Goal: Task Accomplishment & Management: Use online tool/utility

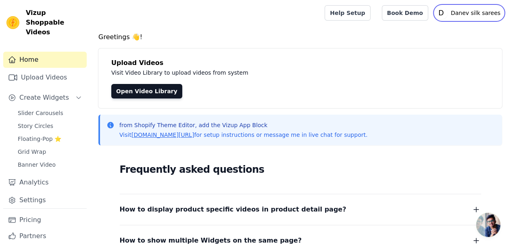
click at [475, 15] on p "Danev silk sarees" at bounding box center [475, 13] width 56 height 15
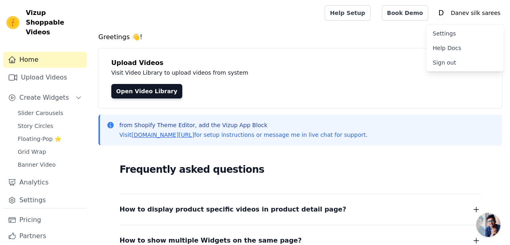
click at [450, 34] on link "Settings" at bounding box center [464, 33] width 77 height 15
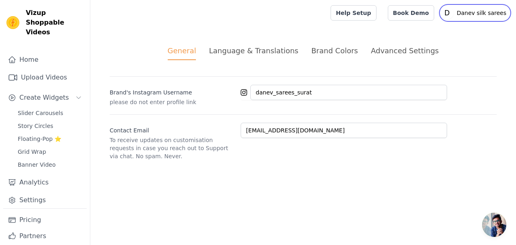
click at [462, 13] on p "Danev silk sarees" at bounding box center [482, 13] width 56 height 15
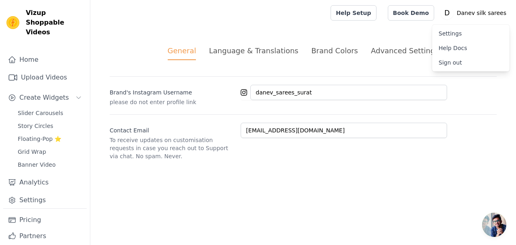
click at [419, 166] on div "General Language & Translations Brand Colors Advanced Settings unsaved changes …" at bounding box center [303, 103] width 426 height 154
click at [235, 48] on div "Language & Translations" at bounding box center [253, 50] width 89 height 11
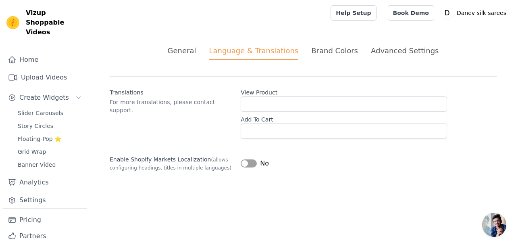
click at [317, 48] on div "Brand Colors" at bounding box center [334, 50] width 47 height 11
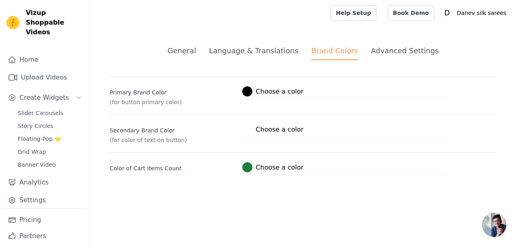
click at [397, 50] on div "Advanced Settings" at bounding box center [405, 50] width 68 height 11
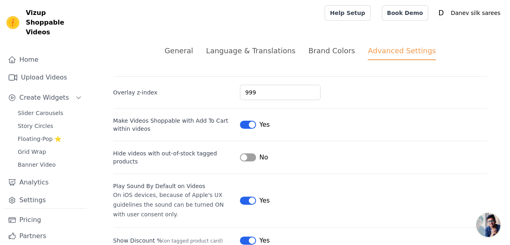
click at [33, 192] on link "Settings" at bounding box center [44, 200] width 83 height 16
click at [51, 109] on span "Slider Carousels" at bounding box center [41, 113] width 46 height 8
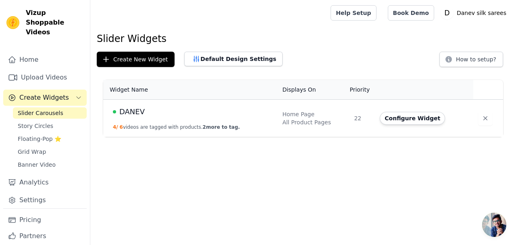
click at [48, 120] on link "Story Circles" at bounding box center [50, 125] width 74 height 11
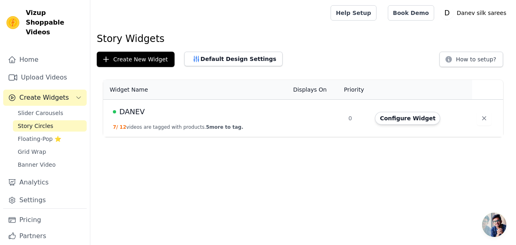
click at [48, 135] on span "Floating-Pop ⭐" at bounding box center [40, 139] width 44 height 8
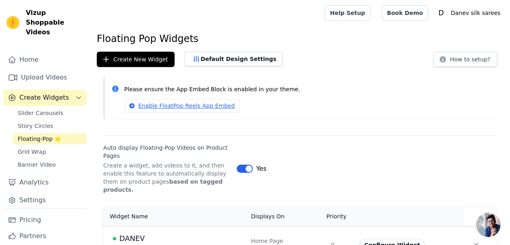
click at [44, 146] on link "Grid Wrap" at bounding box center [50, 151] width 74 height 11
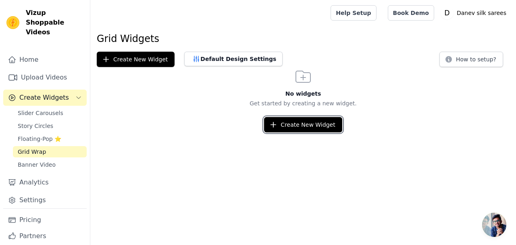
click at [296, 125] on button "Create New Widget" at bounding box center [303, 124] width 78 height 15
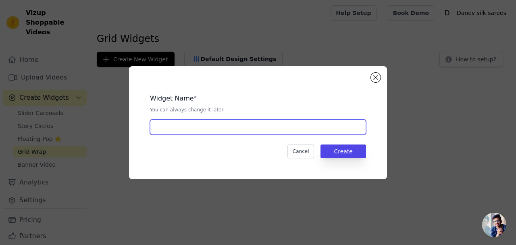
click at [200, 128] on input "text" at bounding box center [258, 126] width 216 height 15
type input "DANEV"
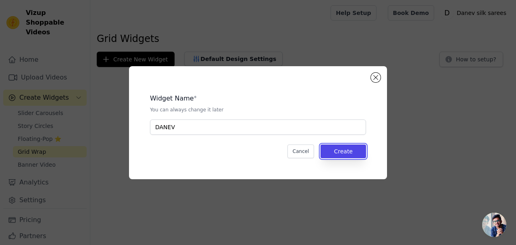
click at [327, 147] on button "Create" at bounding box center [343, 151] width 46 height 14
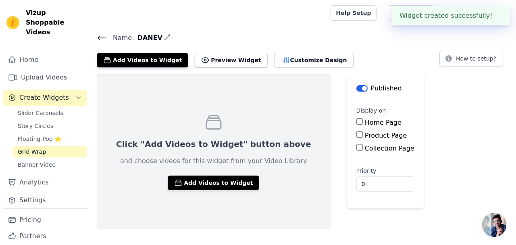
click at [225, 62] on button "Preview Widget" at bounding box center [231, 60] width 73 height 15
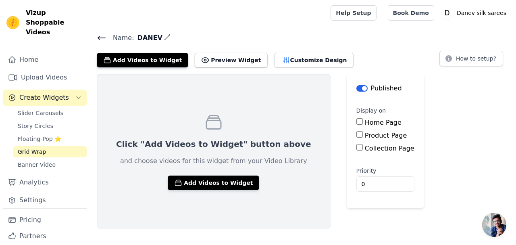
click at [201, 179] on button "Add Videos to Widget" at bounding box center [214, 182] width 92 height 15
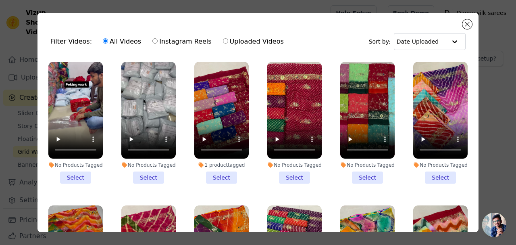
click at [85, 171] on li "No Products Tagged Select" at bounding box center [75, 123] width 54 height 122
click at [0, 0] on input "No Products Tagged Select" at bounding box center [0, 0] width 0 height 0
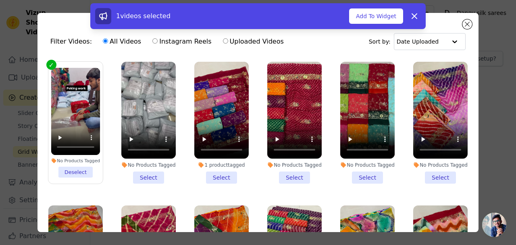
click at [140, 169] on li "No Products Tagged Select" at bounding box center [148, 123] width 54 height 122
click at [0, 0] on input "No Products Tagged Select" at bounding box center [0, 0] width 0 height 0
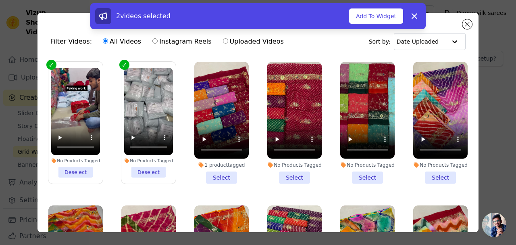
click at [212, 173] on li "1 product tagged Select" at bounding box center [221, 123] width 54 height 122
click at [0, 0] on input "1 product tagged Select" at bounding box center [0, 0] width 0 height 0
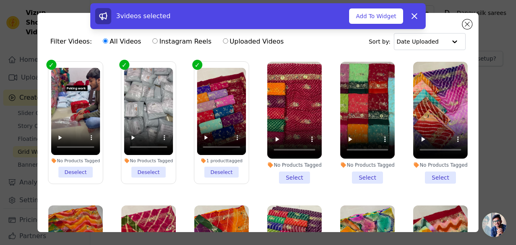
click at [288, 177] on li "No Products Tagged Select" at bounding box center [294, 123] width 54 height 122
click at [0, 0] on input "No Products Tagged Select" at bounding box center [0, 0] width 0 height 0
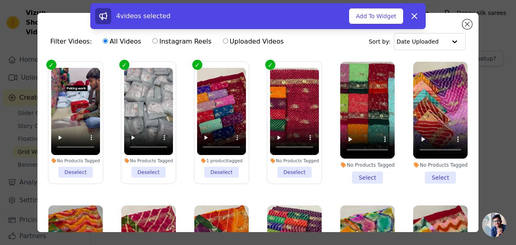
click at [382, 15] on button "Add To Widget" at bounding box center [376, 15] width 54 height 15
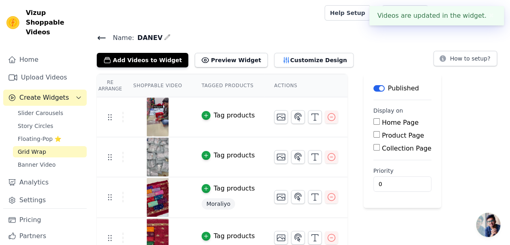
click at [225, 59] on button "Preview Widget" at bounding box center [231, 60] width 73 height 15
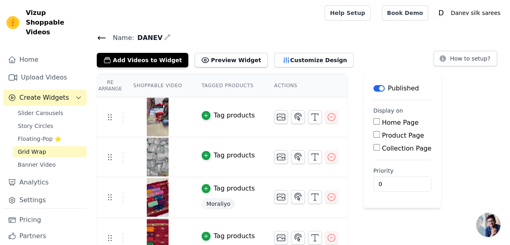
click at [48, 160] on span "Banner Video" at bounding box center [37, 164] width 38 height 8
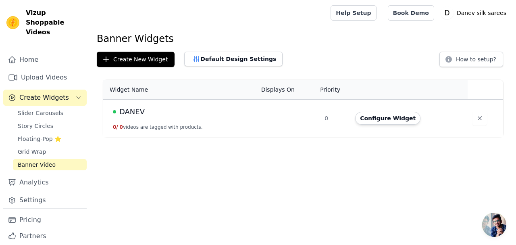
click at [385, 119] on button "Configure Widget" at bounding box center [387, 118] width 65 height 13
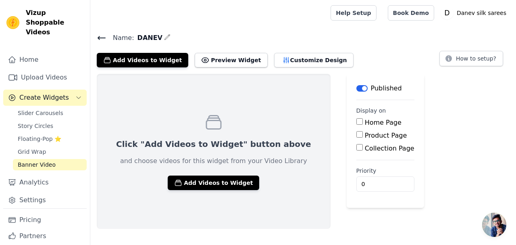
click at [204, 62] on button "Preview Widget" at bounding box center [231, 60] width 73 height 15
click at [194, 181] on button "Add Videos to Widget" at bounding box center [214, 182] width 92 height 15
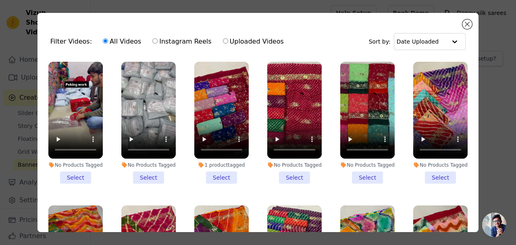
click at [227, 175] on li "1 product tagged Select" at bounding box center [221, 123] width 54 height 122
click at [0, 0] on input "1 product tagged Select" at bounding box center [0, 0] width 0 height 0
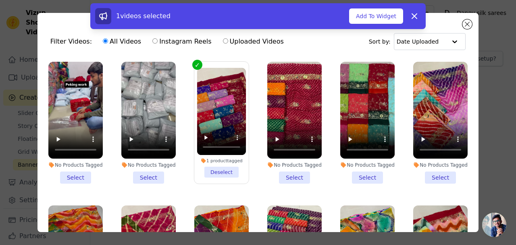
click at [378, 18] on button "Add To Widget" at bounding box center [376, 15] width 54 height 15
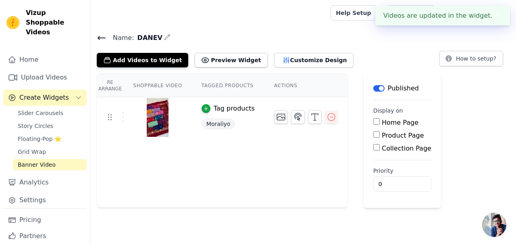
click at [231, 60] on button "Preview Widget" at bounding box center [231, 60] width 73 height 15
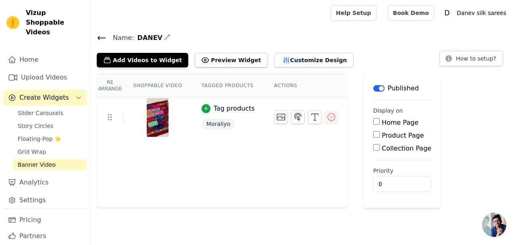
click at [327, 114] on icon "button" at bounding box center [332, 117] width 10 height 10
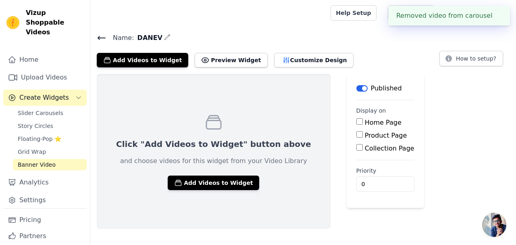
click at [57, 93] on span "Create Widgets" at bounding box center [44, 98] width 50 height 10
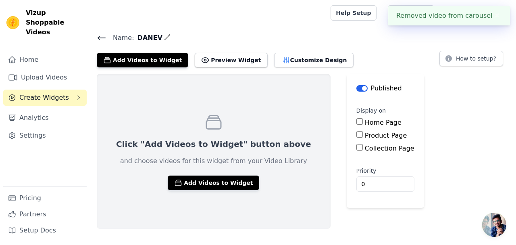
click at [48, 73] on link "Upload Videos" at bounding box center [44, 77] width 83 height 16
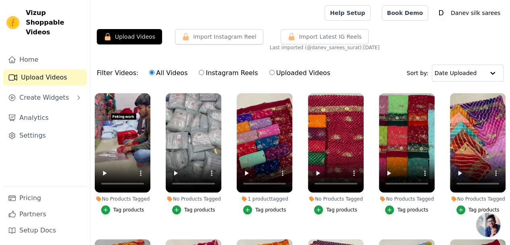
click at [51, 127] on link "Settings" at bounding box center [44, 135] width 83 height 16
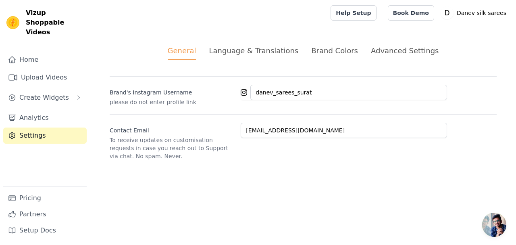
click at [51, 127] on link "Settings" at bounding box center [44, 135] width 83 height 16
click at [53, 110] on link "Analytics" at bounding box center [44, 118] width 83 height 16
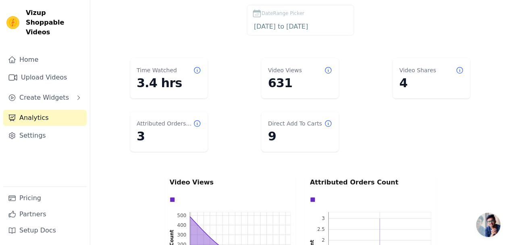
scroll to position [40, 0]
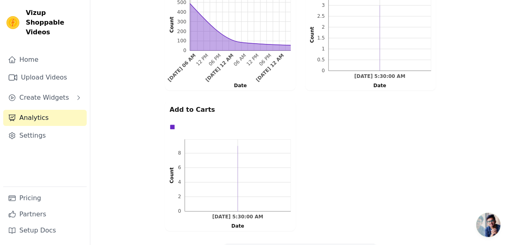
click at [39, 194] on link "Pricing" at bounding box center [44, 198] width 83 height 16
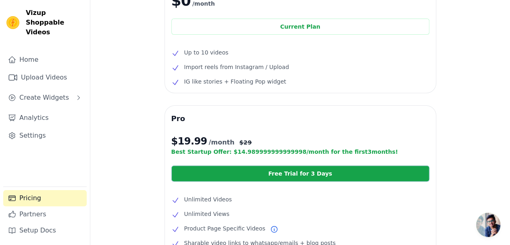
scroll to position [62, 0]
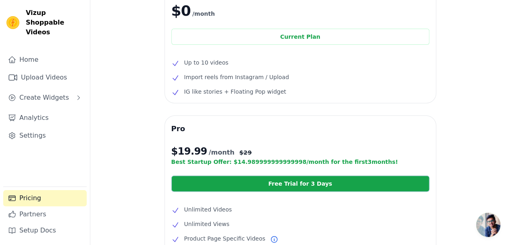
click at [42, 217] on link "Partners" at bounding box center [44, 214] width 83 height 16
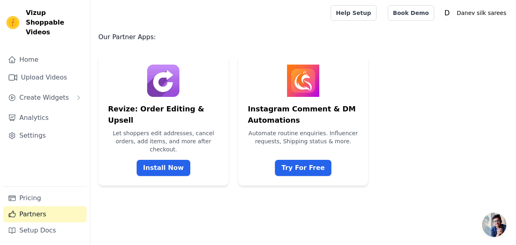
click at [164, 89] on img at bounding box center [163, 81] width 32 height 32
click at [167, 160] on link "Install Now" at bounding box center [164, 168] width 54 height 16
click at [310, 85] on img at bounding box center [303, 81] width 32 height 32
click at [297, 162] on link "Try For Free" at bounding box center [303, 168] width 56 height 16
click at [30, 229] on link "Setup Docs" at bounding box center [44, 230] width 83 height 16
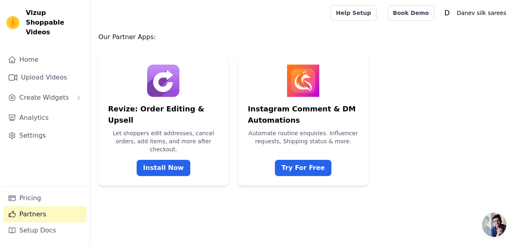
click at [38, 201] on link "Pricing" at bounding box center [44, 198] width 83 height 16
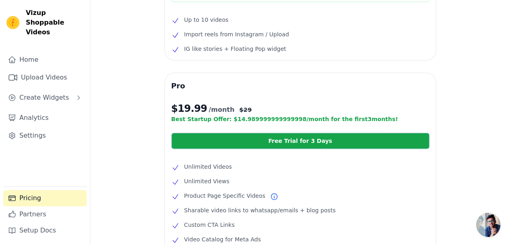
scroll to position [121, 0]
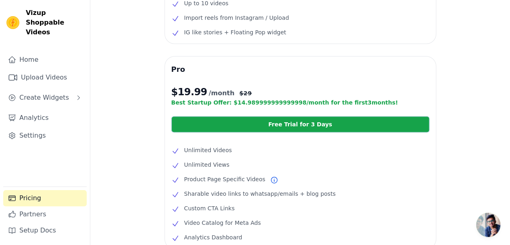
click at [243, 129] on link "Free Trial for 3 Days" at bounding box center [300, 124] width 258 height 16
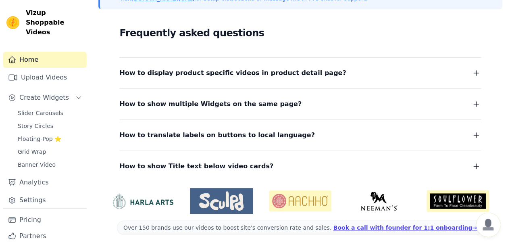
scroll to position [138, 0]
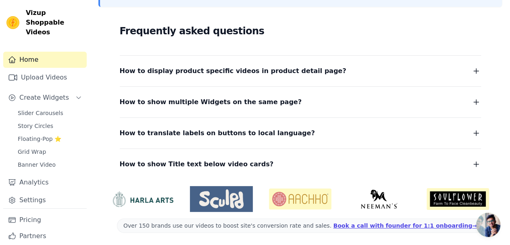
click at [47, 69] on link "Upload Videos" at bounding box center [44, 77] width 83 height 16
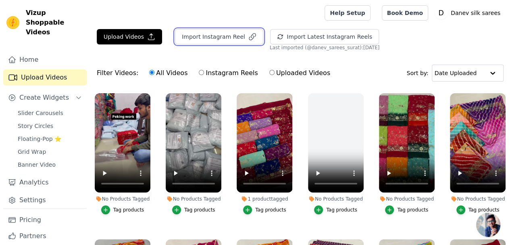
click at [221, 37] on button "Import Instagram Reel" at bounding box center [219, 36] width 88 height 15
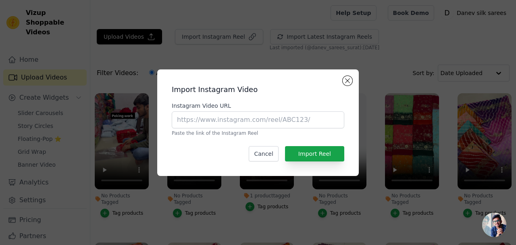
click at [352, 83] on div "Import Instagram Video Instagram Video URL Paste the link of the Instagram Reel…" at bounding box center [258, 122] width 202 height 106
click at [314, 33] on div "Import Instagram Video Instagram Video URL Paste the link of the Instagram Reel…" at bounding box center [258, 122] width 516 height 245
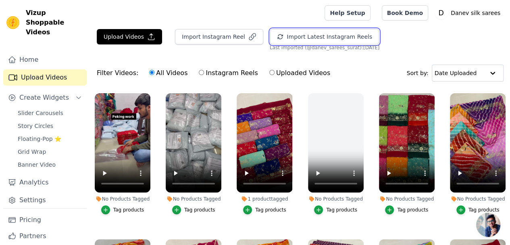
click at [318, 33] on button "Import Latest Instagram Reels" at bounding box center [324, 36] width 109 height 15
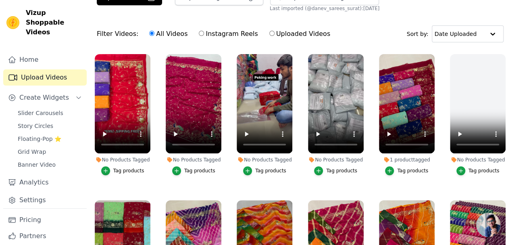
scroll to position [81, 0]
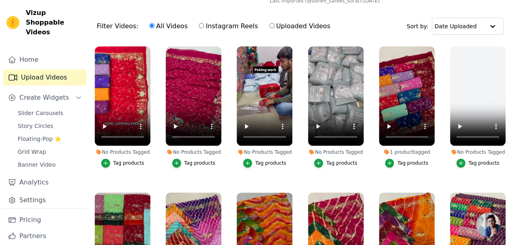
click at [55, 135] on span "Floating-Pop ⭐" at bounding box center [40, 139] width 44 height 8
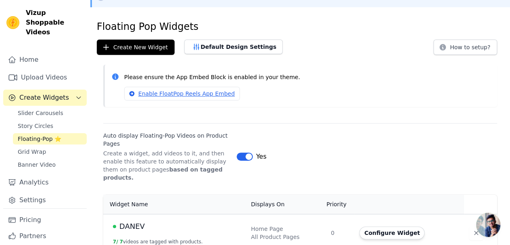
scroll to position [46, 0]
click at [385, 226] on button "Configure Widget" at bounding box center [391, 232] width 65 height 13
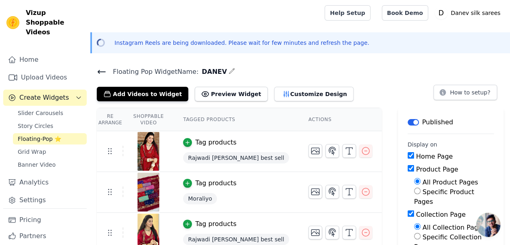
click at [281, 92] on button "Customize Design" at bounding box center [313, 94] width 79 height 15
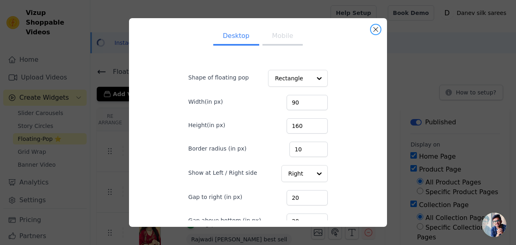
click at [378, 29] on button "Close modal" at bounding box center [376, 30] width 10 height 10
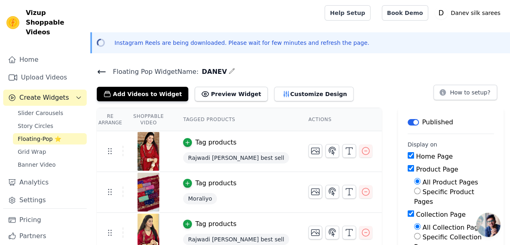
click at [144, 94] on button "Add Videos to Widget" at bounding box center [143, 94] width 92 height 15
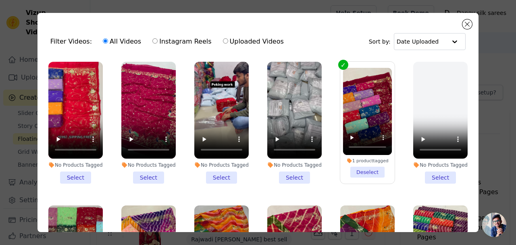
click at [78, 173] on li "No Products Tagged Select" at bounding box center [75, 123] width 54 height 122
click at [0, 0] on input "No Products Tagged Select" at bounding box center [0, 0] width 0 height 0
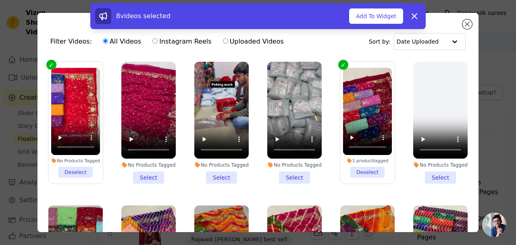
click at [141, 168] on li "No Products Tagged Select" at bounding box center [148, 123] width 54 height 122
click at [0, 0] on input "No Products Tagged Select" at bounding box center [0, 0] width 0 height 0
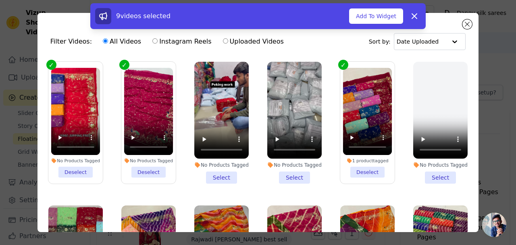
click at [385, 19] on button "Add To Widget" at bounding box center [376, 15] width 54 height 15
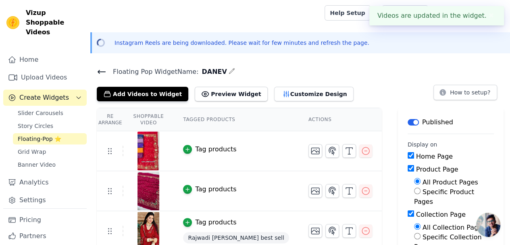
click at [227, 152] on div "Tag products" at bounding box center [215, 149] width 41 height 10
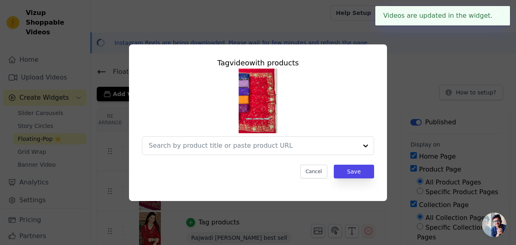
click at [273, 146] on input "text" at bounding box center [253, 146] width 209 height 10
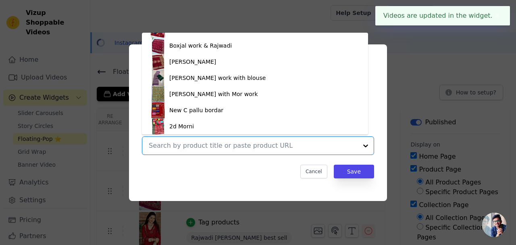
scroll to position [44, 0]
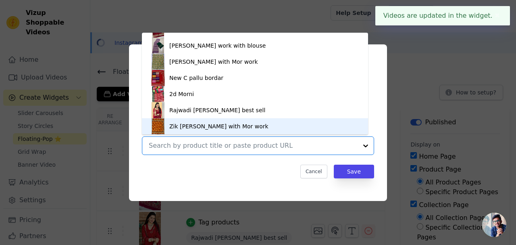
click at [235, 152] on div at bounding box center [253, 146] width 209 height 18
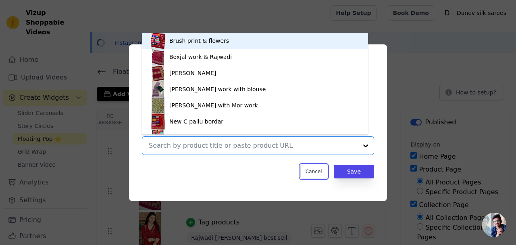
click at [325, 173] on button "Cancel" at bounding box center [313, 171] width 27 height 14
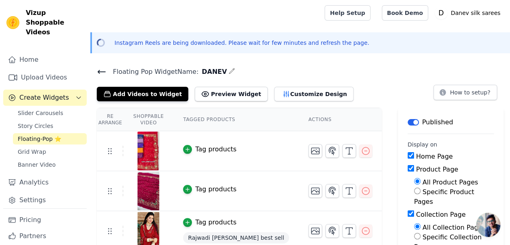
click at [207, 147] on button "Tag products" at bounding box center [209, 149] width 53 height 10
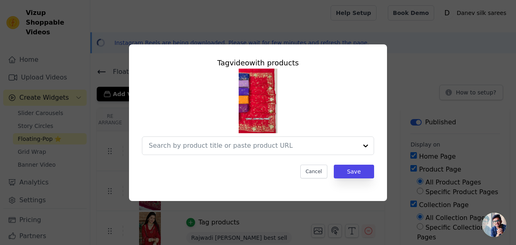
click at [242, 148] on input "text" at bounding box center [253, 146] width 209 height 10
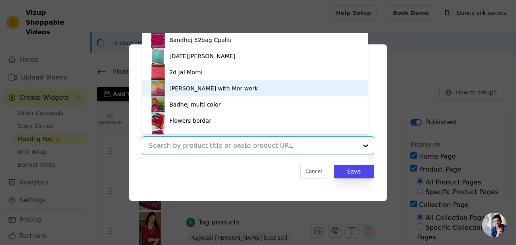
scroll to position [239, 0]
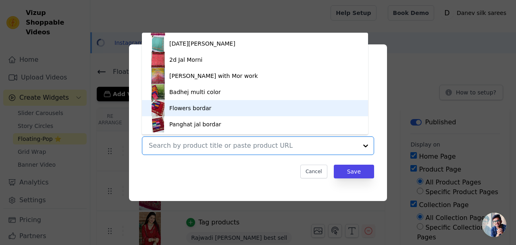
click at [195, 108] on div "Flowers bordar" at bounding box center [190, 108] width 42 height 8
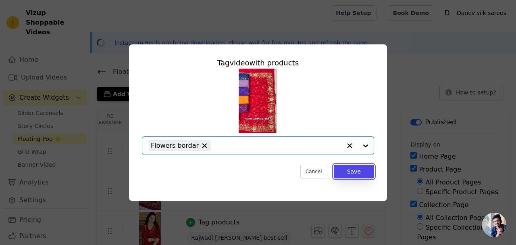
click at [339, 173] on button "Save" at bounding box center [354, 171] width 40 height 14
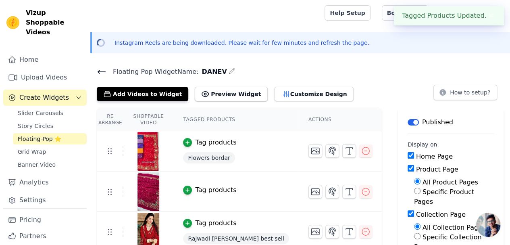
drag, startPoint x: 196, startPoint y: 195, endPoint x: 196, endPoint y: 190, distance: 4.4
click at [196, 194] on td "Tag products" at bounding box center [235, 192] width 125 height 40
click at [190, 188] on icon "button" at bounding box center [188, 190] width 6 height 6
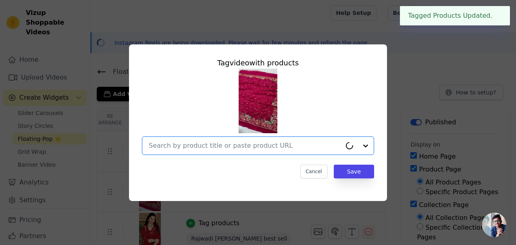
click at [260, 146] on input "text" at bounding box center [245, 146] width 193 height 10
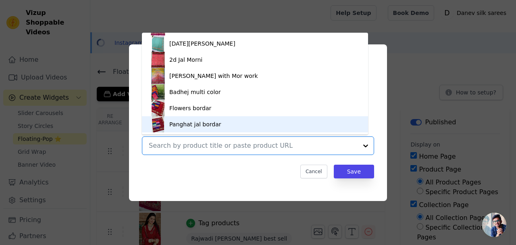
click at [185, 131] on div "Panghat jal bordar" at bounding box center [255, 124] width 210 height 16
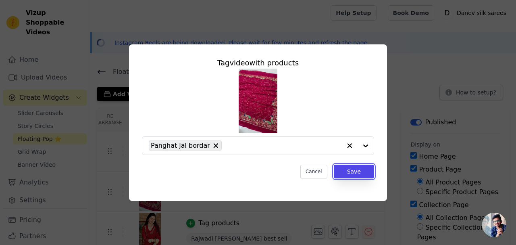
click at [357, 166] on button "Save" at bounding box center [354, 171] width 40 height 14
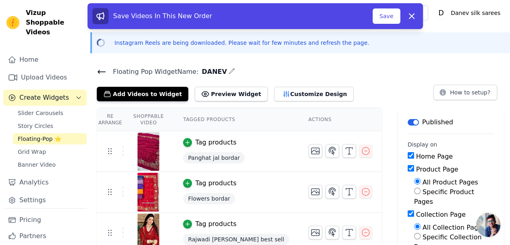
click at [283, 93] on icon "button" at bounding box center [285, 94] width 5 height 6
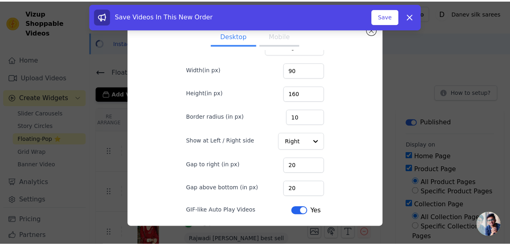
scroll to position [57, 0]
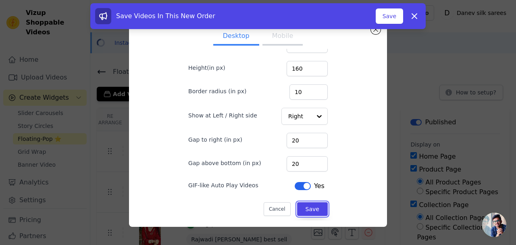
click at [301, 202] on button "Save" at bounding box center [312, 209] width 31 height 14
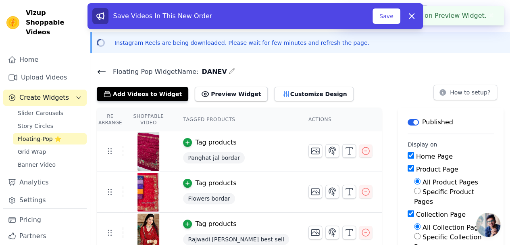
click at [55, 109] on span "Slider Carousels" at bounding box center [41, 113] width 46 height 8
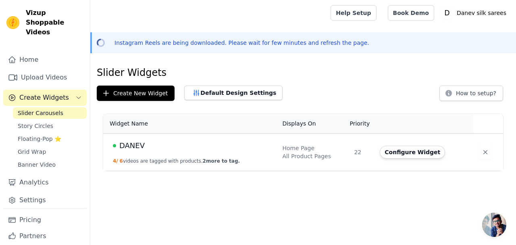
click at [406, 150] on button "Configure Widget" at bounding box center [412, 152] width 65 height 13
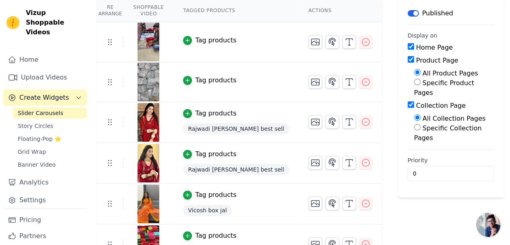
scroll to position [127, 0]
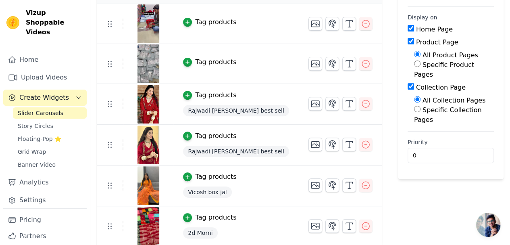
click at [361, 182] on icon "button" at bounding box center [366, 185] width 10 height 10
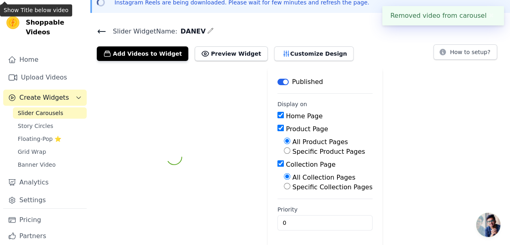
scroll to position [86, 0]
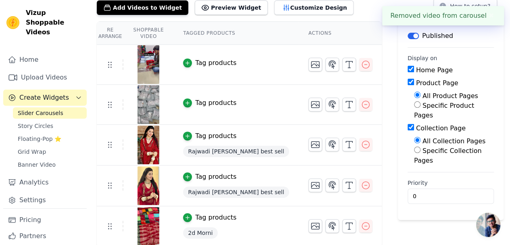
click at [361, 183] on icon "button" at bounding box center [366, 185] width 10 height 10
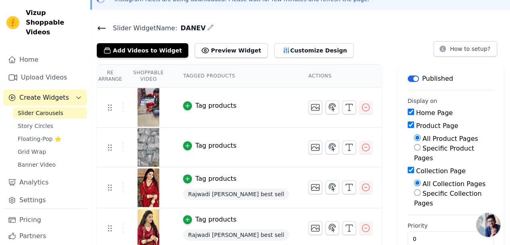
scroll to position [0, 0]
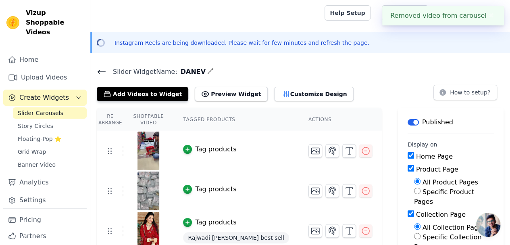
click at [160, 95] on button "Add Videos to Widget" at bounding box center [143, 94] width 92 height 15
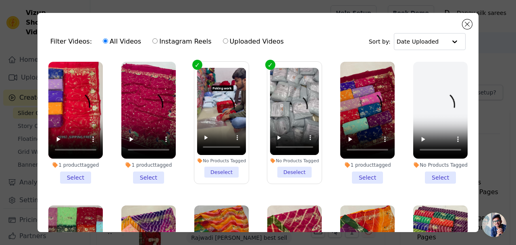
click at [84, 169] on li "1 product tagged Select" at bounding box center [75, 123] width 54 height 122
click at [0, 0] on input "1 product tagged Select" at bounding box center [0, 0] width 0 height 0
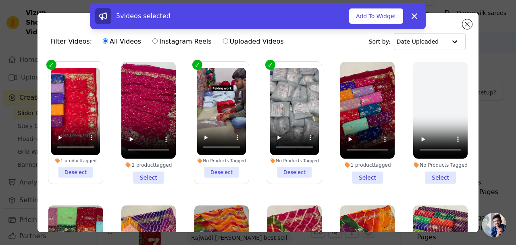
click at [146, 172] on li "1 product tagged Select" at bounding box center [148, 123] width 54 height 122
click at [0, 0] on input "1 product tagged Select" at bounding box center [0, 0] width 0 height 0
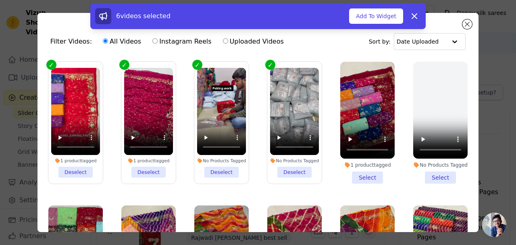
click at [376, 20] on button "Add To Widget" at bounding box center [376, 15] width 54 height 15
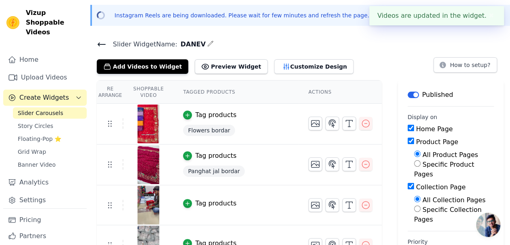
scroll to position [40, 0]
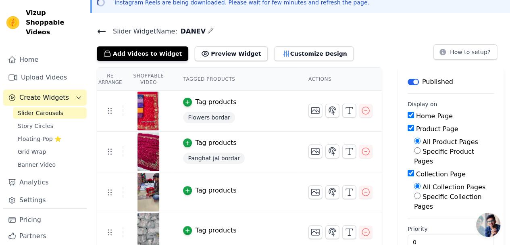
click at [44, 122] on span "Story Circles" at bounding box center [35, 126] width 35 height 8
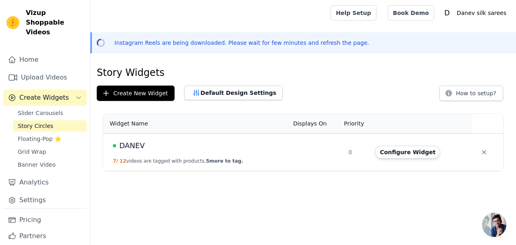
click at [49, 109] on span "Slider Carousels" at bounding box center [41, 113] width 46 height 8
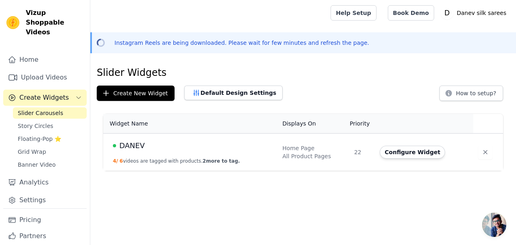
click at [390, 153] on button "Configure Widget" at bounding box center [412, 152] width 65 height 13
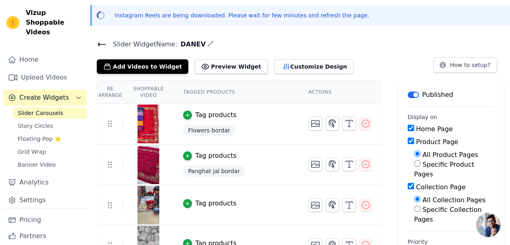
scroll to position [40, 0]
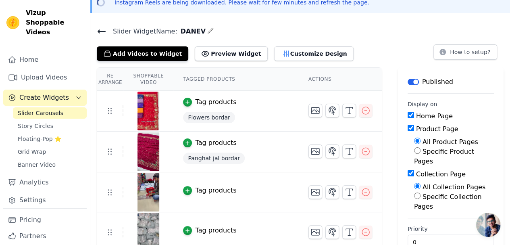
click at [37, 122] on span "Story Circles" at bounding box center [35, 126] width 35 height 8
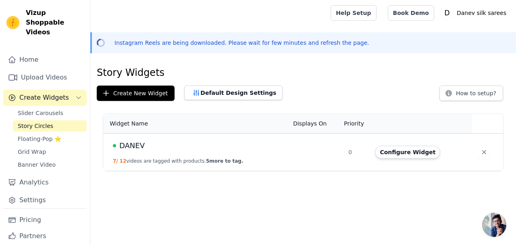
click at [44, 135] on span "Floating-Pop ⭐" at bounding box center [40, 139] width 44 height 8
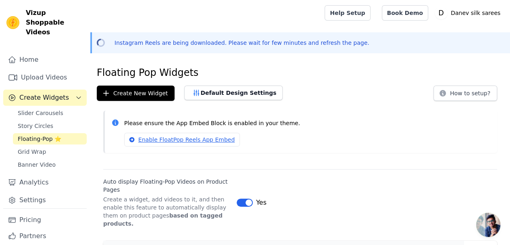
click at [21, 160] on span "Banner Video" at bounding box center [37, 164] width 38 height 8
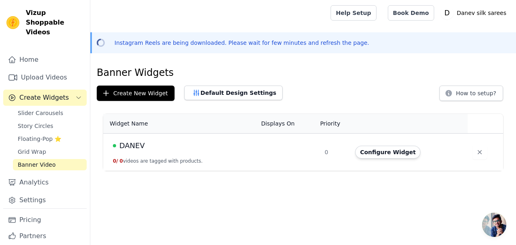
click at [32, 148] on span "Grid Wrap" at bounding box center [32, 152] width 28 height 8
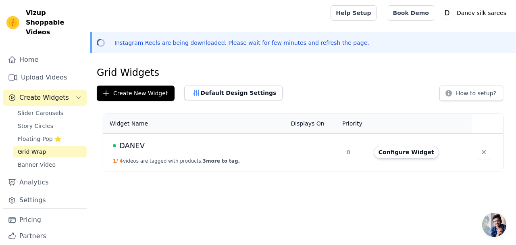
click at [41, 135] on span "Floating-Pop ⭐" at bounding box center [40, 139] width 44 height 8
